Goal: Complete application form

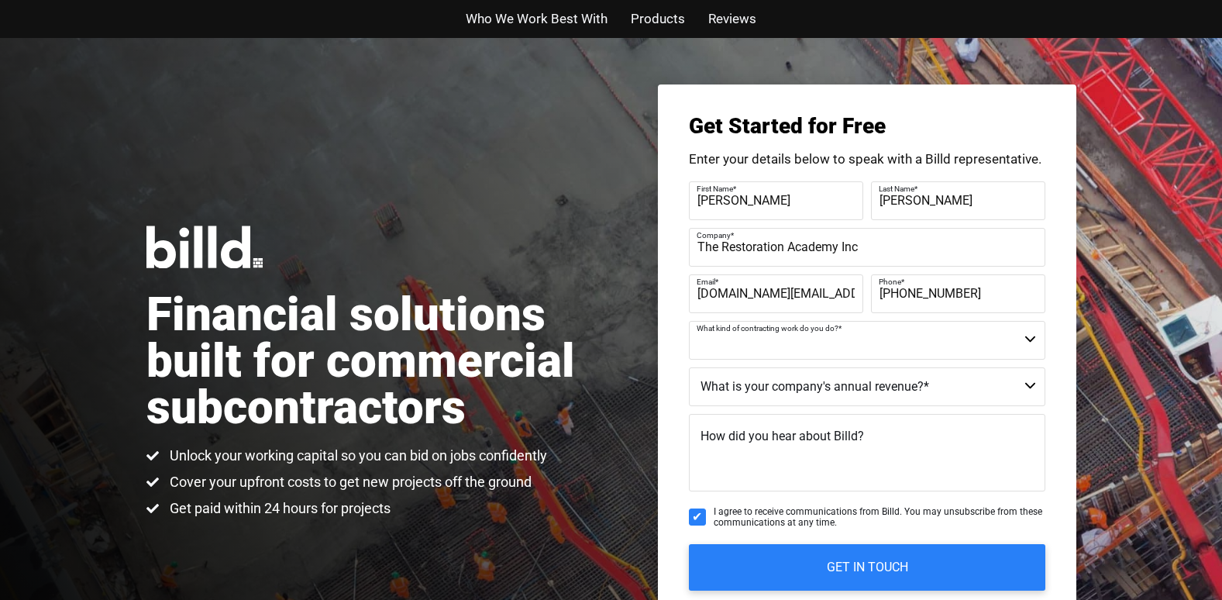
select select "Commercial and Residential"
click at [689, 321] on select "Commercial Commercial and Residential Residential Not a Contractor" at bounding box center [867, 340] width 356 height 39
click at [1028, 381] on select "$40M + $25M - $40M $8M - $25M $4M - $8M $2M - $4M $1M - $2M Less than $1M" at bounding box center [867, 386] width 356 height 39
select select "Less than $1M"
click at [689, 367] on select "$40M + $25M - $40M $8M - $25M $4M - $8M $2M - $4M $1M - $2M Less than $1M" at bounding box center [867, 386] width 356 height 39
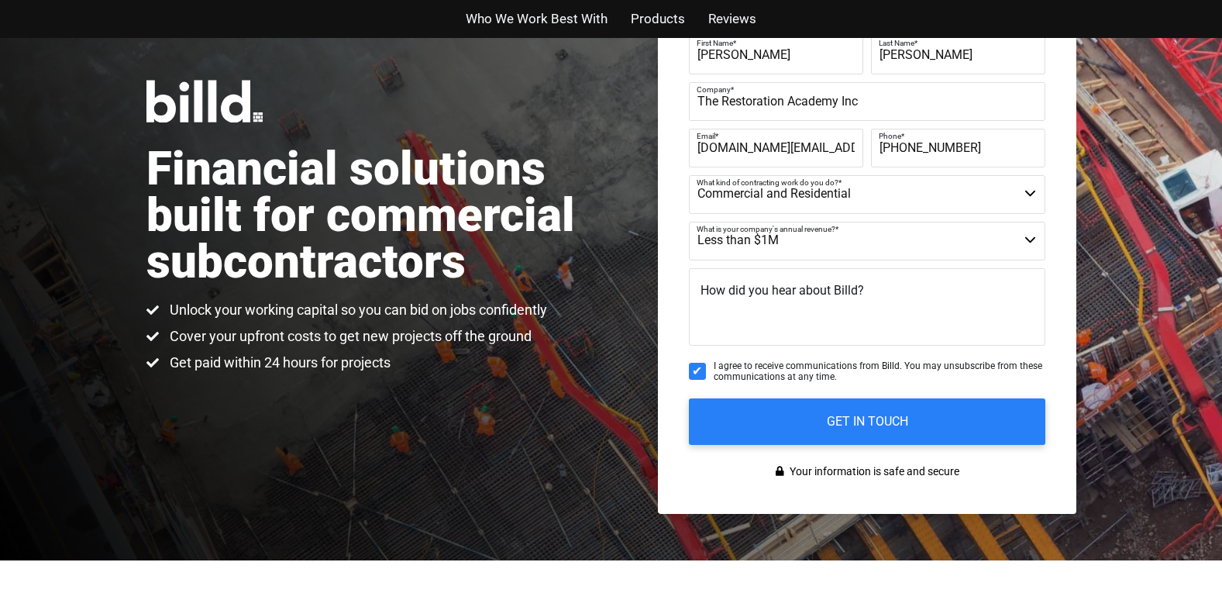
scroll to position [155, 0]
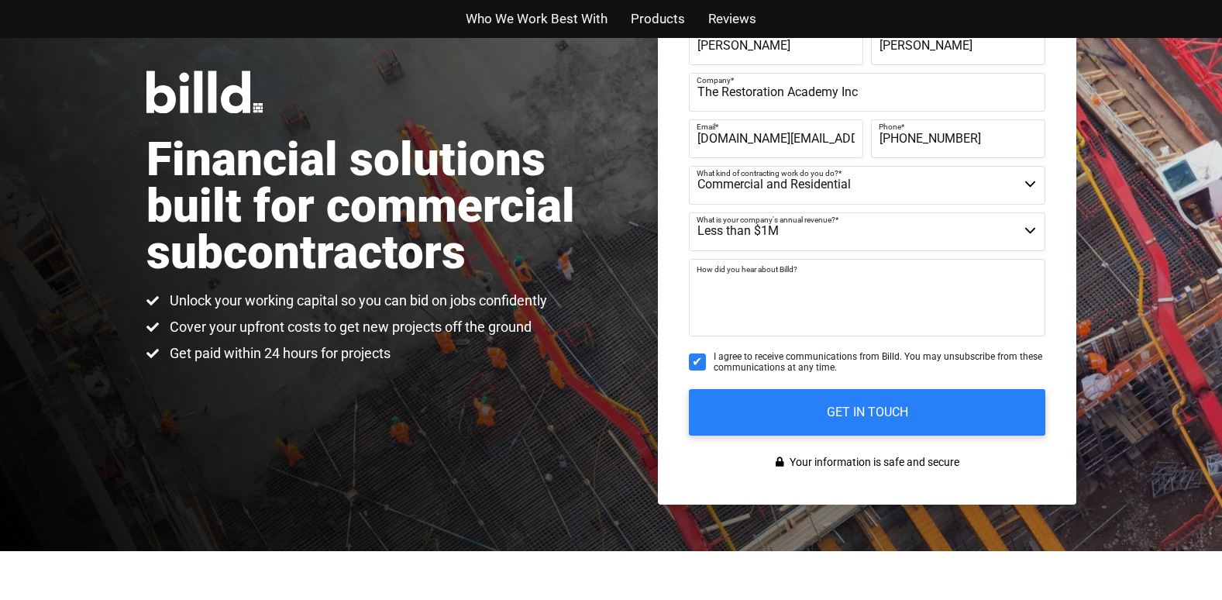
click at [902, 284] on textarea "How did you hear about Billd?" at bounding box center [867, 297] width 356 height 77
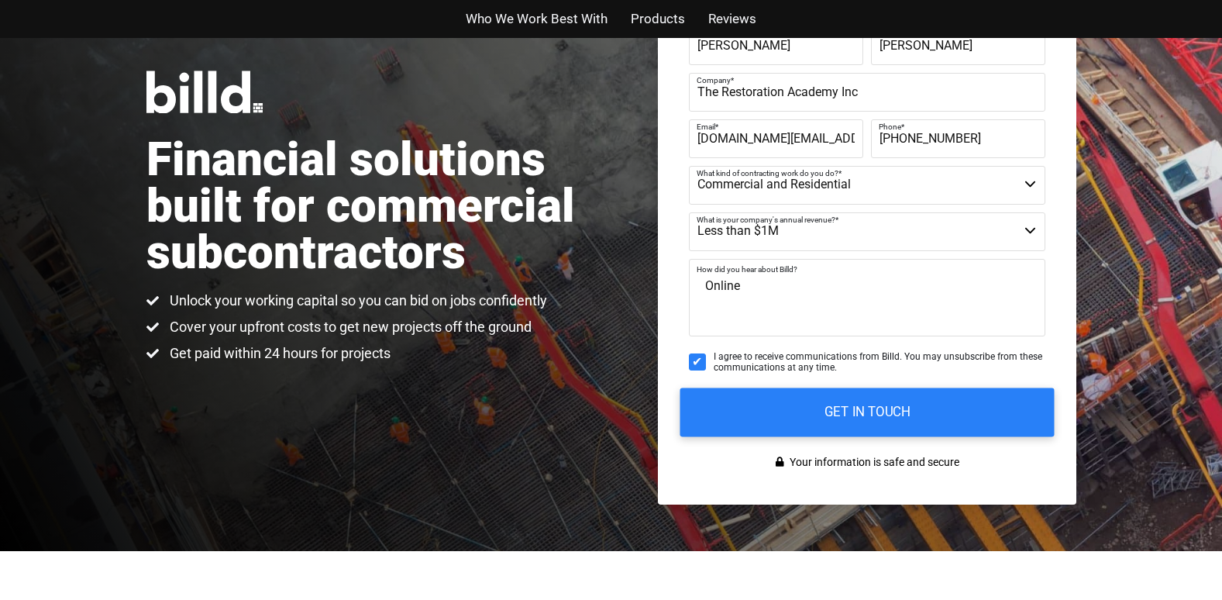
type textarea "Online"
click at [866, 404] on input "GET IN TOUCH" at bounding box center [866, 411] width 374 height 49
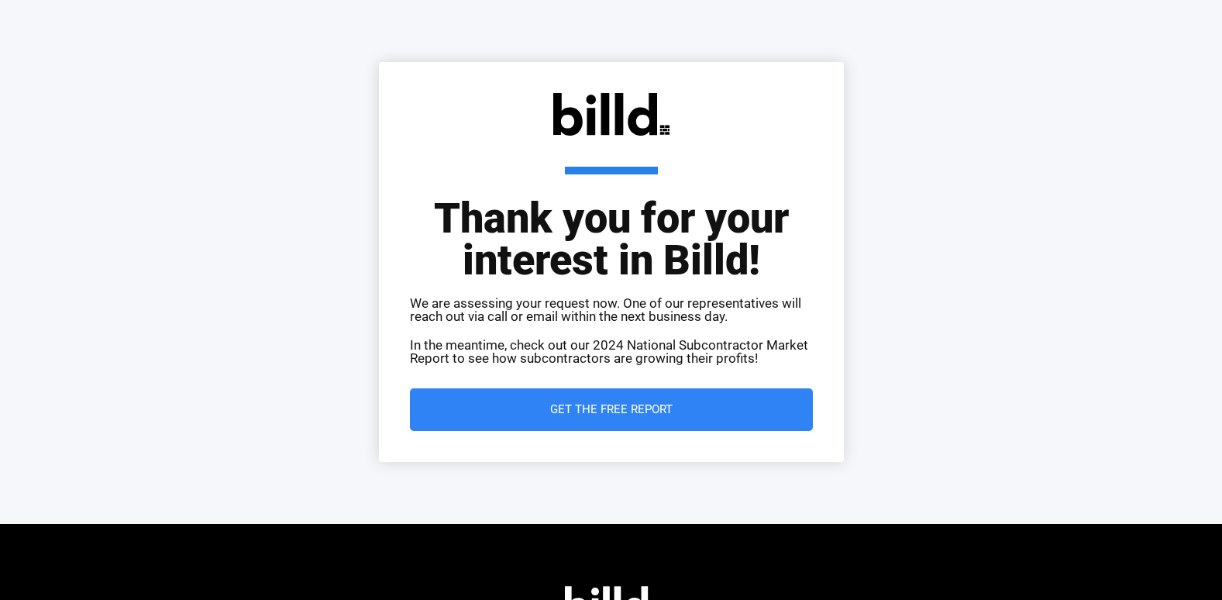
click at [630, 399] on link "Get the Free Report" at bounding box center [611, 409] width 403 height 43
